Goal: Find contact information: Find contact information

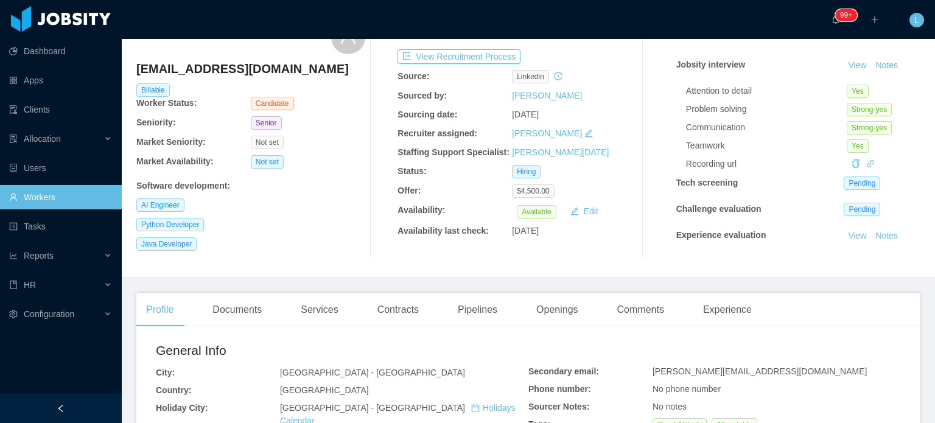
scroll to position [66, 0]
click at [565, 317] on div "Openings" at bounding box center [558, 309] width 62 height 34
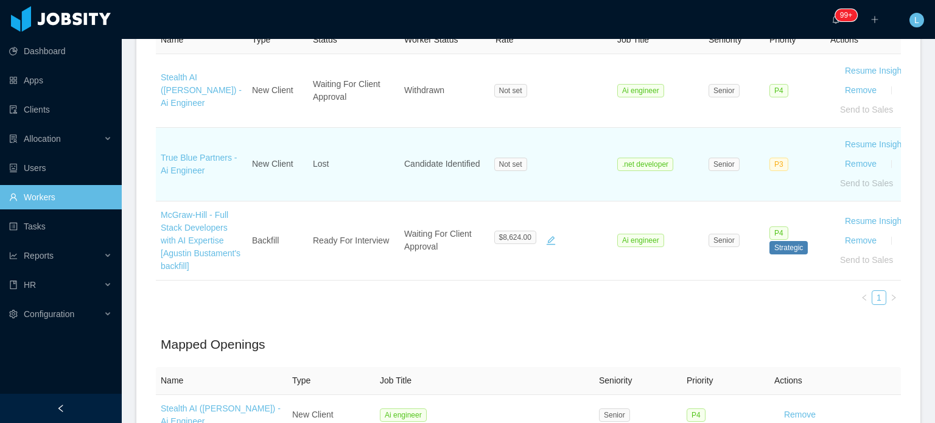
scroll to position [424, 0]
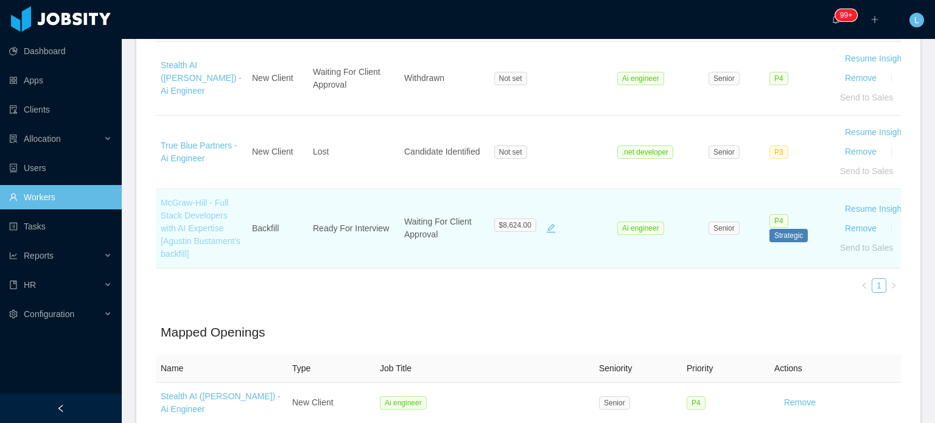
click at [195, 211] on link "McGraw-Hill - Full Stack Developers with AI Expertise [Agustin Bustament's back…" at bounding box center [201, 228] width 80 height 61
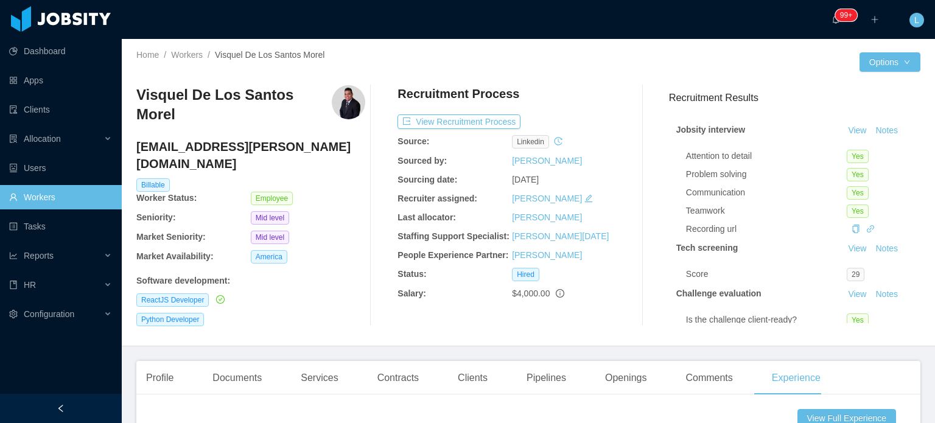
click at [226, 138] on h4 "[EMAIL_ADDRESS][PERSON_NAME][DOMAIN_NAME]" at bounding box center [250, 155] width 229 height 34
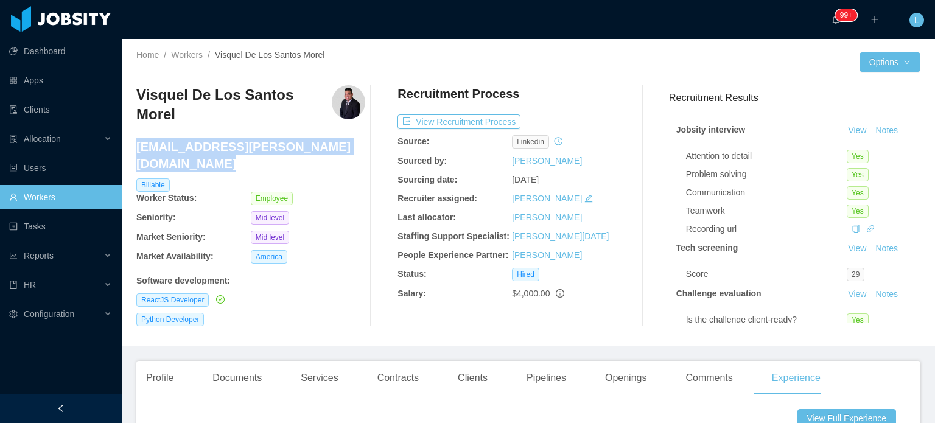
click at [226, 138] on h4 "[EMAIL_ADDRESS][PERSON_NAME][DOMAIN_NAME]" at bounding box center [250, 155] width 229 height 34
copy h4 "[EMAIL_ADDRESS][PERSON_NAME][DOMAIN_NAME]"
